Goal: Transaction & Acquisition: Purchase product/service

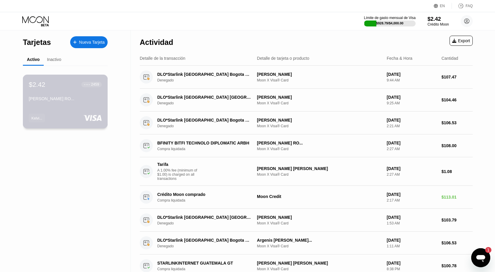
click at [88, 99] on div "KELVIS JOSEGABRIEL CASTILLO RO..." at bounding box center [65, 98] width 73 height 5
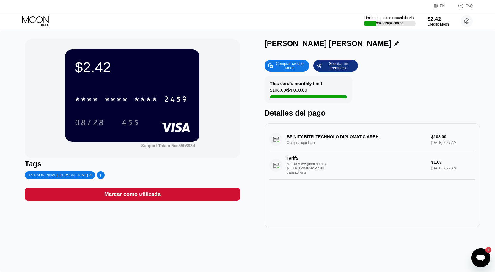
click at [229, 193] on div "Marcar como utilizada" at bounding box center [132, 194] width 215 height 13
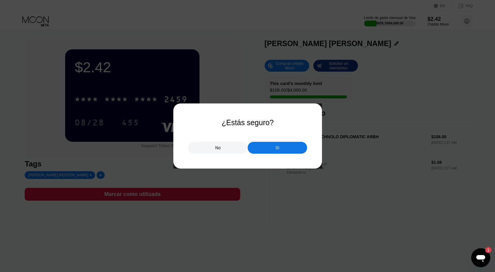
click at [285, 152] on div "Sí" at bounding box center [277, 148] width 59 height 12
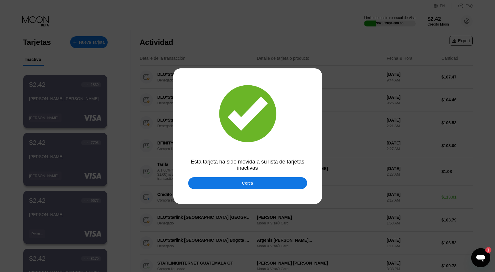
drag, startPoint x: 221, startPoint y: 185, endPoint x: 209, endPoint y: 170, distance: 19.2
click at [221, 185] on div "Cerca" at bounding box center [247, 183] width 119 height 12
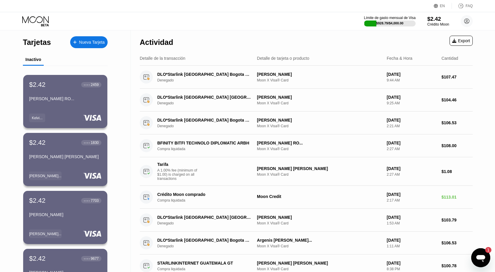
click at [430, 25] on div "Crédito Moon" at bounding box center [438, 24] width 22 height 4
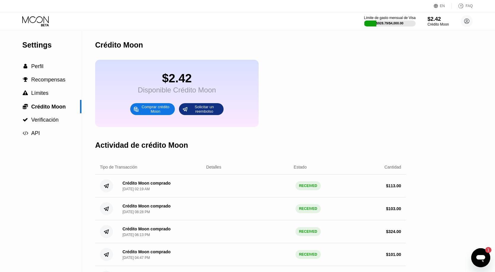
click at [156, 114] on div "Comprar crédito Moon" at bounding box center [155, 109] width 33 height 10
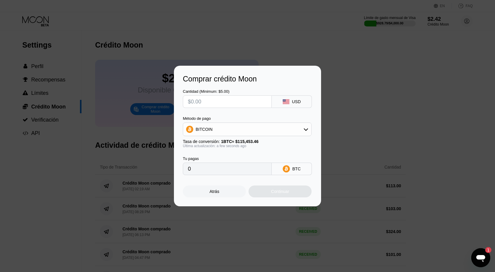
click at [243, 100] on input "text" at bounding box center [227, 102] width 79 height 12
type input "$260"
type input "0.00225199"
type input "$260"
click at [272, 124] on div "BITCOIN" at bounding box center [247, 129] width 128 height 12
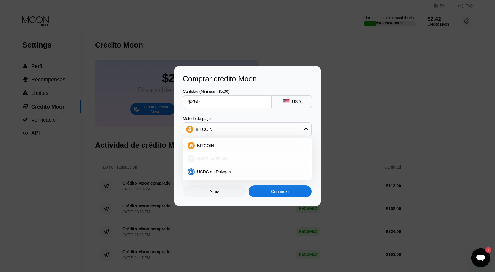
click at [256, 156] on div "USDT on TRON" at bounding box center [251, 158] width 112 height 5
type input "262.63"
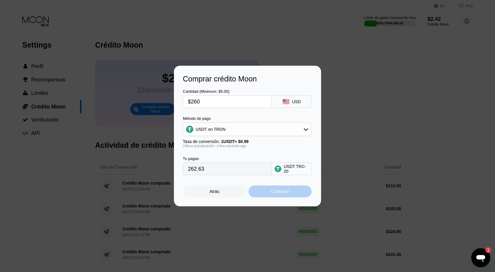
click at [285, 193] on div "Continuar" at bounding box center [280, 191] width 18 height 5
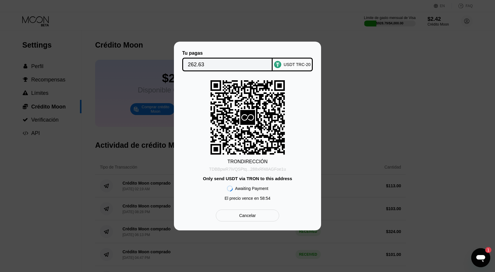
click at [265, 171] on div "TDBBpwR7iVQSPtq...288xRf48AGFoe1u" at bounding box center [247, 169] width 77 height 5
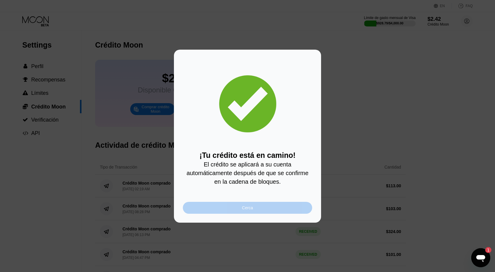
click at [274, 210] on div "Cerca" at bounding box center [247, 208] width 129 height 12
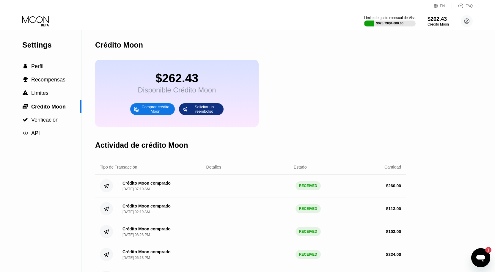
click at [23, 17] on icon at bounding box center [36, 21] width 28 height 10
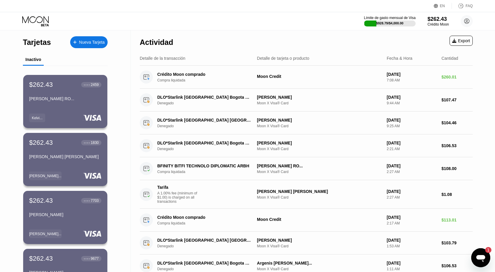
click at [98, 39] on div "Nueva Tarjeta" at bounding box center [88, 42] width 37 height 12
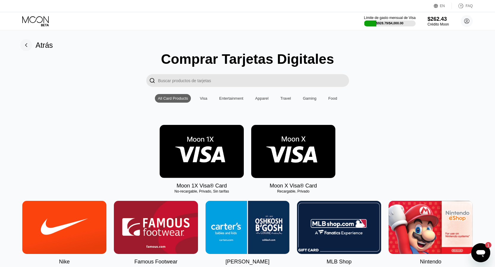
click at [288, 187] on div "Moon X Visa® Card" at bounding box center [293, 186] width 47 height 6
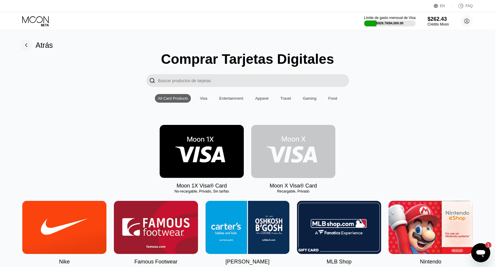
click at [285, 153] on img at bounding box center [293, 151] width 84 height 53
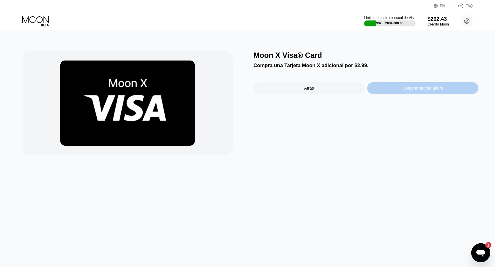
click at [397, 92] on div "Comprar tarjeta ahora" at bounding box center [422, 88] width 111 height 12
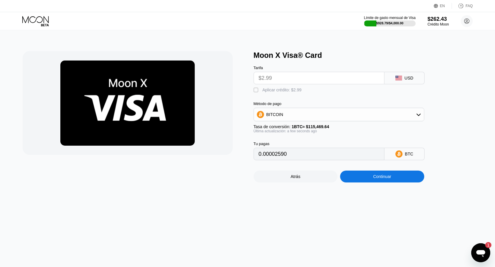
click at [282, 92] on div "Aplicar crédito: $2.99" at bounding box center [281, 90] width 39 height 5
type input "0"
click at [320, 125] on div "Método de pago BITCOIN Tasa de conversión: 1 BTC ≈ $115,469.64 Última actualiza…" at bounding box center [339, 118] width 171 height 32
click at [317, 121] on div "BITCOIN" at bounding box center [339, 115] width 170 height 12
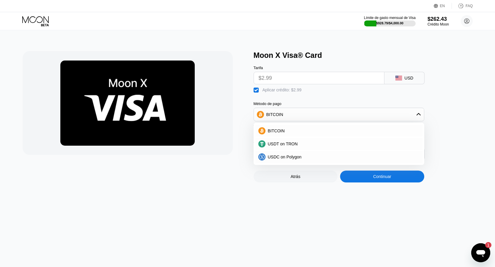
click at [237, 123] on div at bounding box center [135, 117] width 225 height 132
click at [274, 194] on div "Moon X Visa® Card Tarifa $2.99 USD  Aplicar crédito: $2.99 Método de pago BITC…" at bounding box center [247, 148] width 499 height 237
click at [449, 110] on div "Moon X Visa® Card Tarifa $2.99 USD  Aplicar crédito: $2.99 Método de pago BITC…" at bounding box center [366, 117] width 225 height 132
click at [422, 120] on div "BITCOIN" at bounding box center [339, 115] width 170 height 12
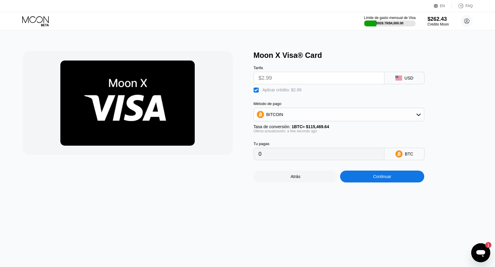
click at [372, 183] on div "Continuar" at bounding box center [382, 177] width 84 height 12
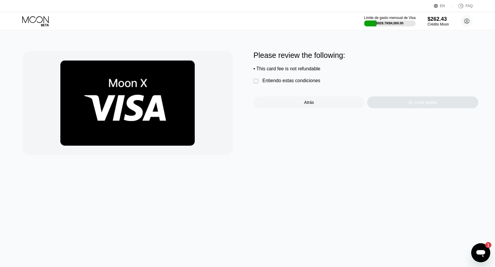
click at [309, 84] on div " Entiendo estas condiciones" at bounding box center [289, 81] width 70 height 6
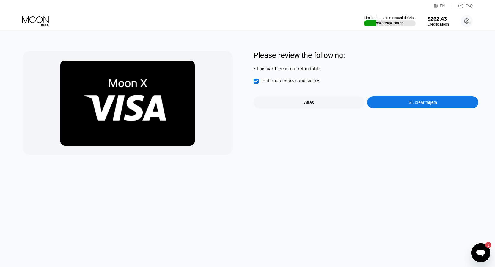
click at [391, 103] on div "Sí, crear tarjeta" at bounding box center [422, 103] width 111 height 12
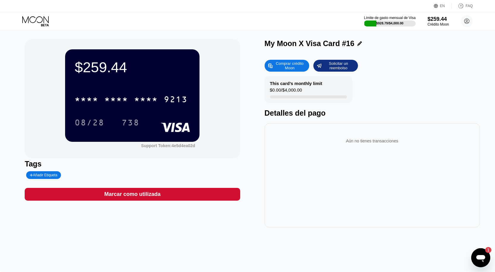
click at [358, 44] on div "My Moon X Visa Card #16" at bounding box center [372, 43] width 215 height 9
click at [357, 44] on icon at bounding box center [359, 43] width 4 height 4
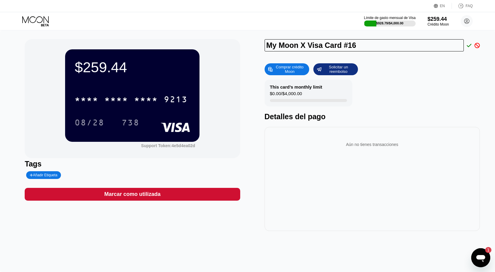
drag, startPoint x: 361, startPoint y: 48, endPoint x: 252, endPoint y: 48, distance: 109.4
click at [252, 48] on div "$259.44 * * * * * * * * * * * * 9213 08/28 738 Support Token: 4e5d4ea02d Tags A…" at bounding box center [248, 135] width 446 height 192
type input "a"
drag, startPoint x: 381, startPoint y: 49, endPoint x: 244, endPoint y: 49, distance: 136.7
click at [244, 49] on div "$259.44 * * * * * * * * * * * * 9213 08/28 738 Support Token: 4e5d4ea02d Tags A…" at bounding box center [248, 135] width 446 height 192
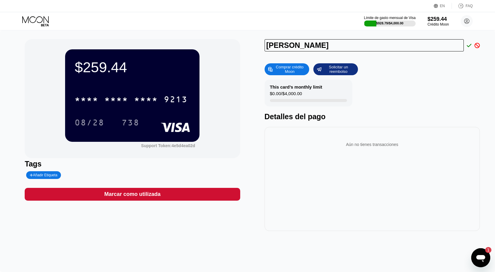
type input "[PERSON_NAME]"
click at [470, 45] on icon at bounding box center [469, 45] width 5 height 5
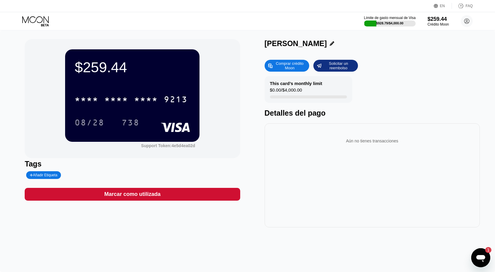
click at [49, 174] on div "Añadir Etiqueta" at bounding box center [44, 175] width 28 height 4
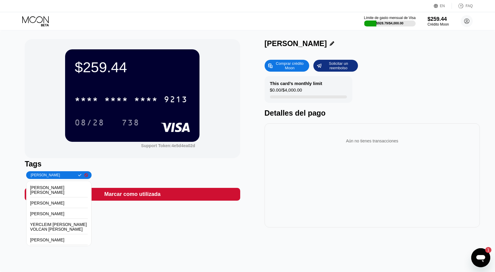
type input "[PERSON_NAME]"
click at [79, 175] on icon at bounding box center [79, 175] width 3 height 2
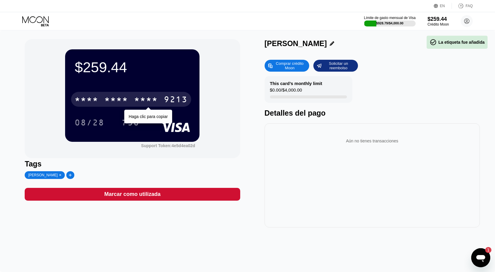
click at [163, 101] on div "* * * * * * * * * * * * 9213" at bounding box center [131, 99] width 120 height 15
click at [180, 101] on div "9213" at bounding box center [176, 100] width 24 height 10
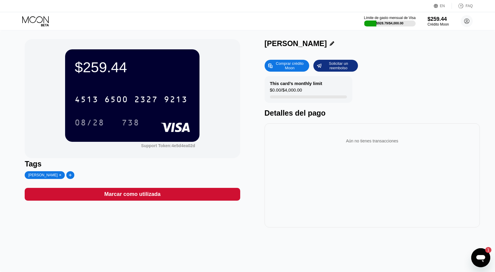
click at [62, 175] on div at bounding box center [60, 175] width 4 height 4
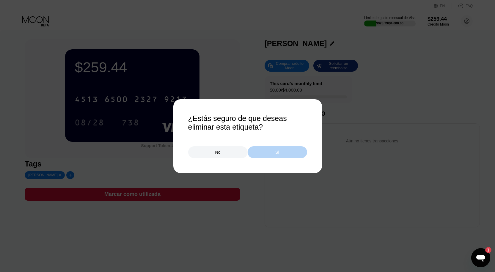
click at [264, 153] on div "Sí" at bounding box center [277, 152] width 59 height 12
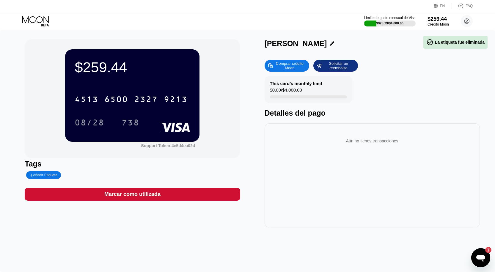
click at [51, 174] on div "Añadir Etiqueta" at bounding box center [43, 175] width 35 height 8
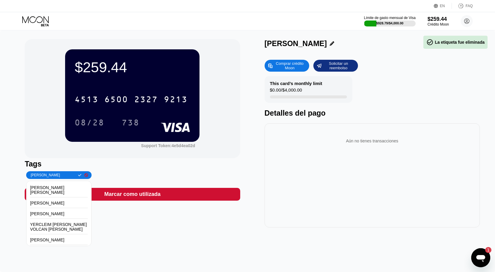
scroll to position [0, 16]
type input "Yuletzis Carolina Hernandez Morgado"
click at [78, 177] on icon at bounding box center [79, 175] width 3 height 4
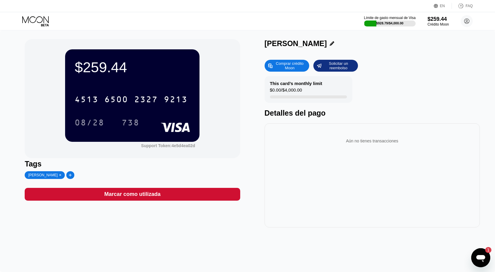
click at [334, 42] on icon at bounding box center [332, 43] width 4 height 4
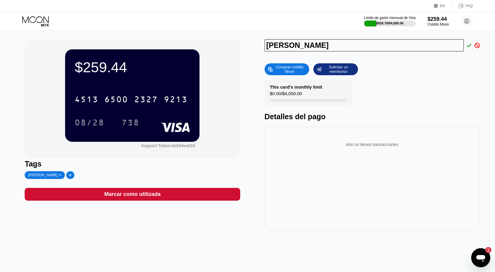
drag, startPoint x: 346, startPoint y: 53, endPoint x: 340, endPoint y: 52, distance: 6.7
click at [340, 52] on div "Analdo Flores Heriberto" at bounding box center [372, 46] width 215 height 15
drag, startPoint x: 347, startPoint y: 50, endPoint x: 247, endPoint y: 54, distance: 99.4
click at [247, 54] on div "$259.44 4513 6500 2327 9213 08/28 738 Support Token: 4e5d4ea02d Tags Yuletzis C…" at bounding box center [248, 135] width 446 height 192
click at [471, 45] on div at bounding box center [475, 45] width 8 height 5
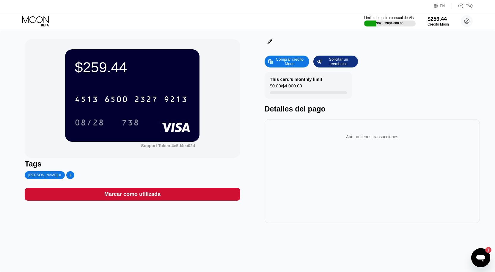
click at [467, 76] on div "This card’s monthly limit $0.00 / $4,000.00 Detalles del pago" at bounding box center [372, 92] width 215 height 41
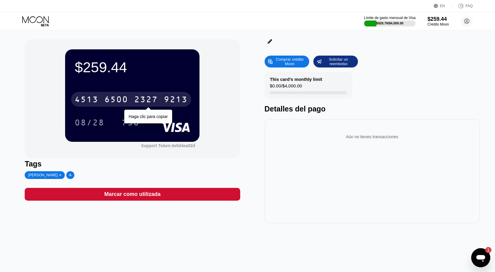
click at [166, 100] on div "9213" at bounding box center [176, 100] width 24 height 10
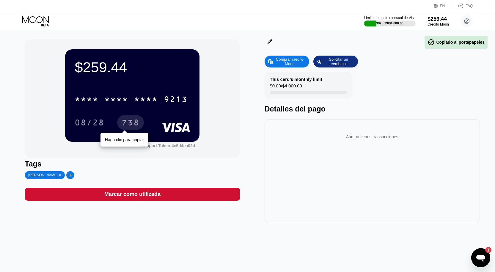
click at [127, 124] on div "738" at bounding box center [131, 124] width 18 height 10
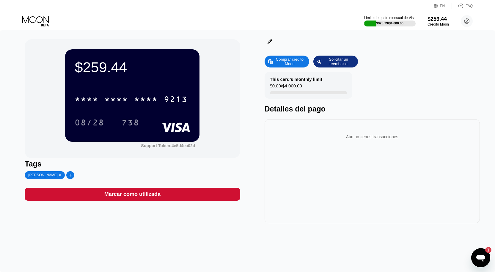
click at [62, 177] on div at bounding box center [60, 175] width 4 height 4
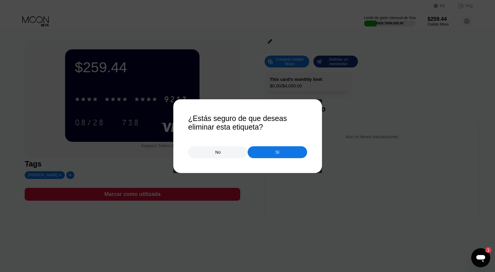
click at [280, 158] on div "Sí" at bounding box center [277, 152] width 59 height 12
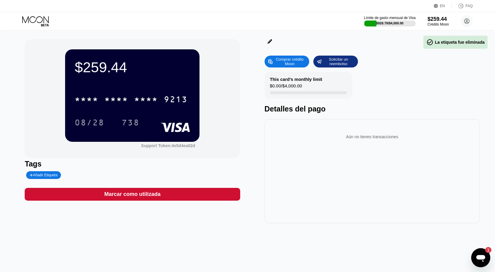
click at [47, 177] on div "Añadir Etiqueta" at bounding box center [44, 175] width 28 height 4
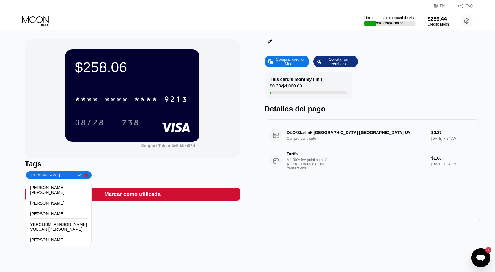
scroll to position [0, 17]
type input "[PERSON_NAME] [PERSON_NAME]"
click at [78, 176] on icon at bounding box center [79, 175] width 3 height 2
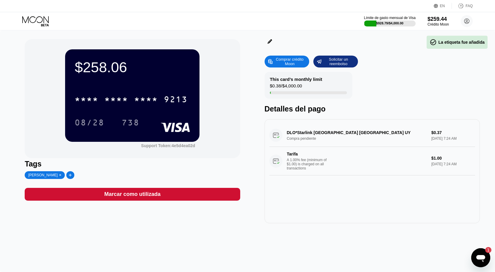
click at [270, 39] on div "$258.06 * * * * * * * * * * * * 9213 08/28 738 Support Token: 4e5d4ea02d Tags K…" at bounding box center [247, 151] width 495 height 242
click at [271, 42] on icon at bounding box center [269, 41] width 4 height 4
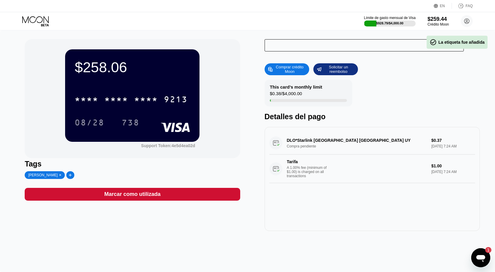
type input "k"
type input "[PERSON_NAME] [PERSON_NAME]"
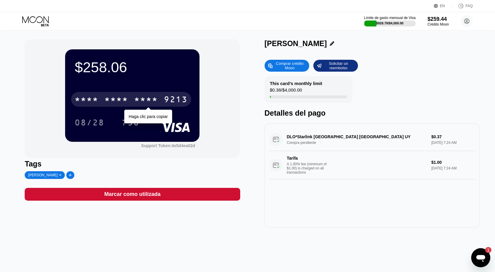
click at [178, 98] on div "9213" at bounding box center [176, 100] width 24 height 10
